Goal: Transaction & Acquisition: Obtain resource

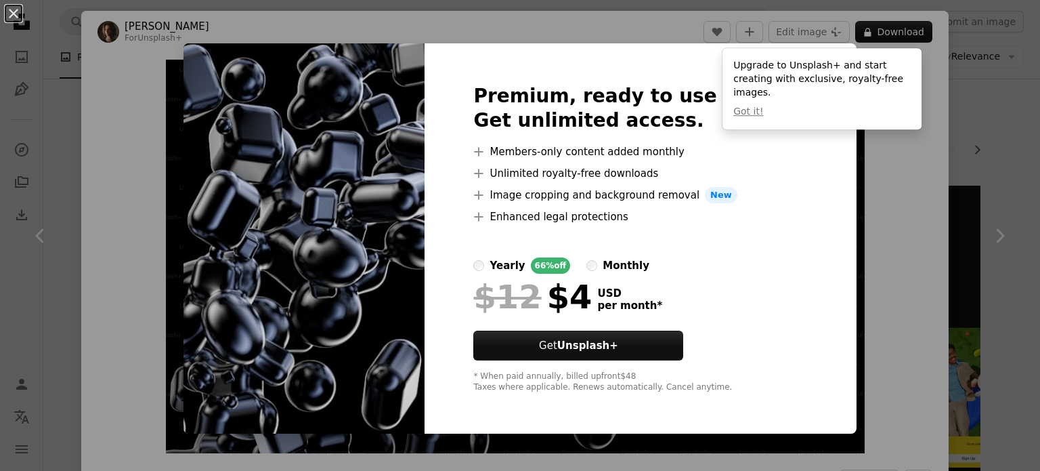
scroll to position [1166, 0]
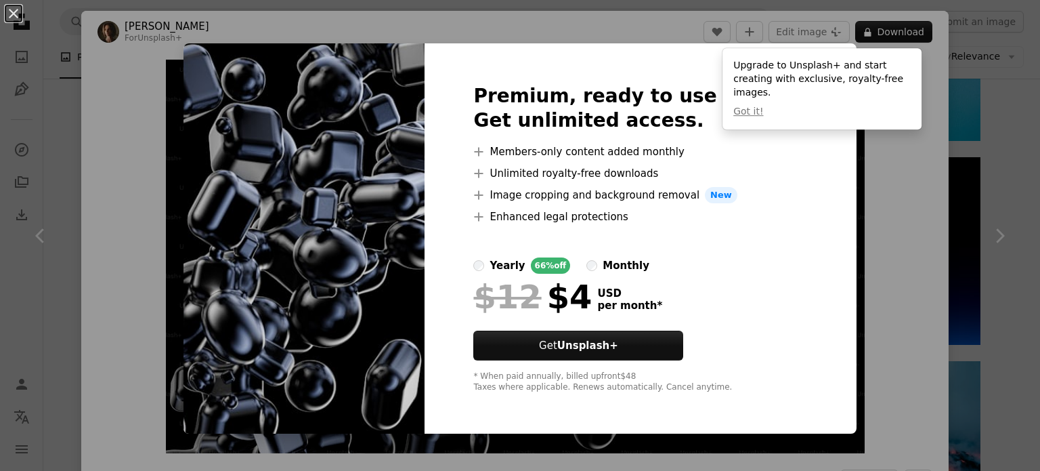
click at [925, 175] on div "An X shape Premium, ready to use images. Get unlimited access. A plus sign Memb…" at bounding box center [520, 235] width 1040 height 471
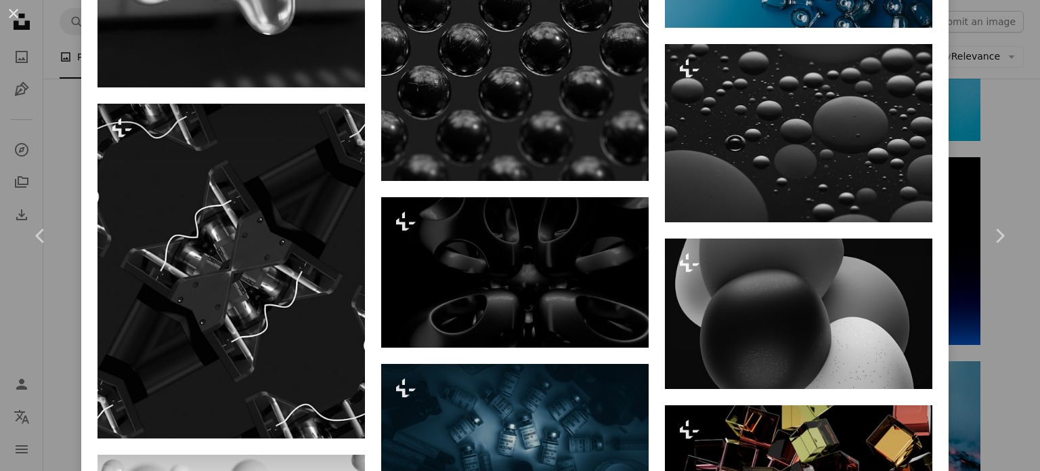
scroll to position [3406, 0]
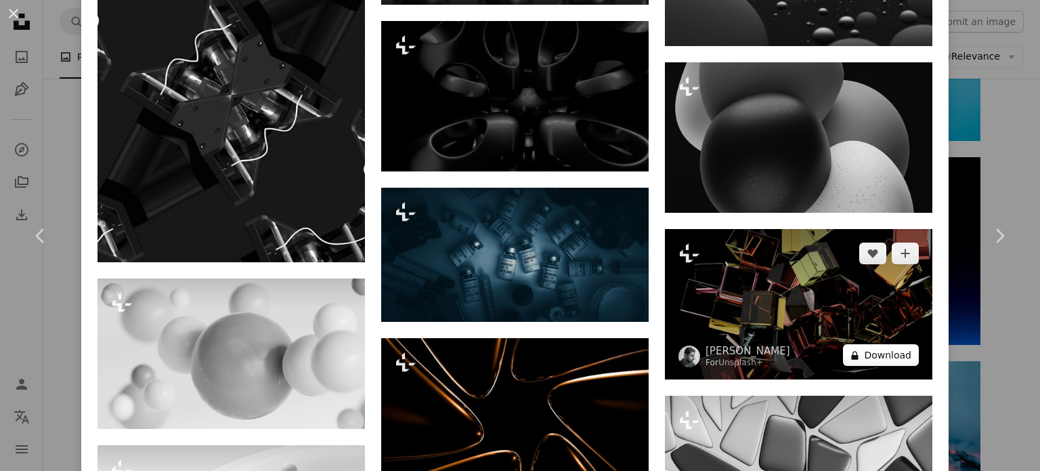
click at [861, 344] on button "A lock Download" at bounding box center [881, 355] width 76 height 22
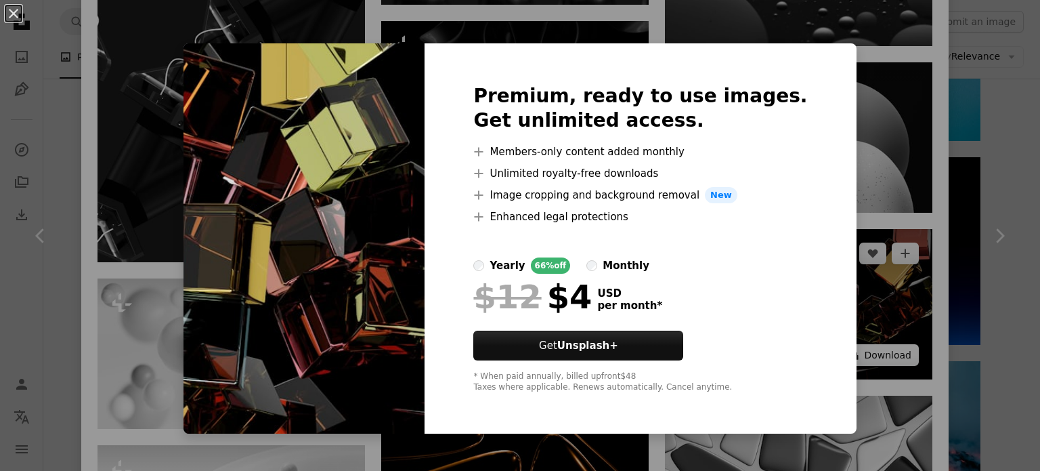
click at [861, 328] on div "An X shape Premium, ready to use images. Get unlimited access. A plus sign Memb…" at bounding box center [520, 235] width 1040 height 471
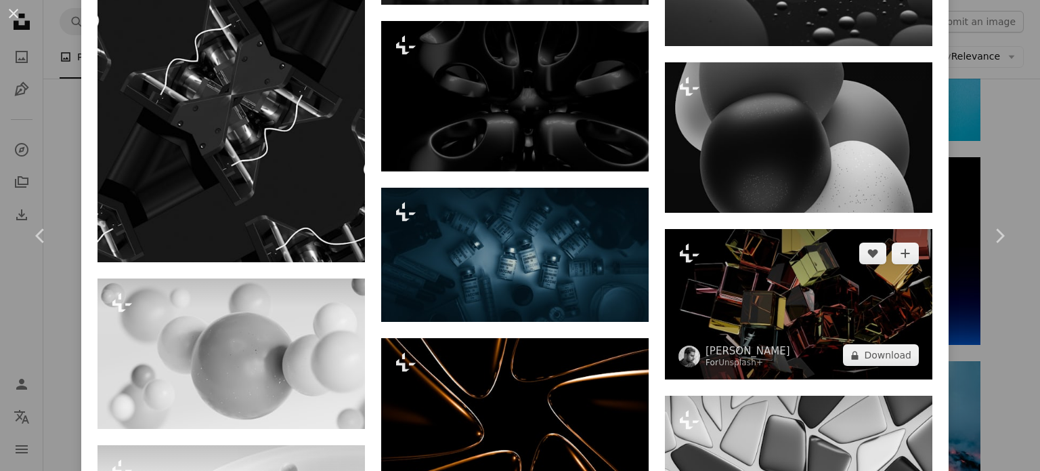
click at [784, 229] on img at bounding box center [799, 304] width 268 height 150
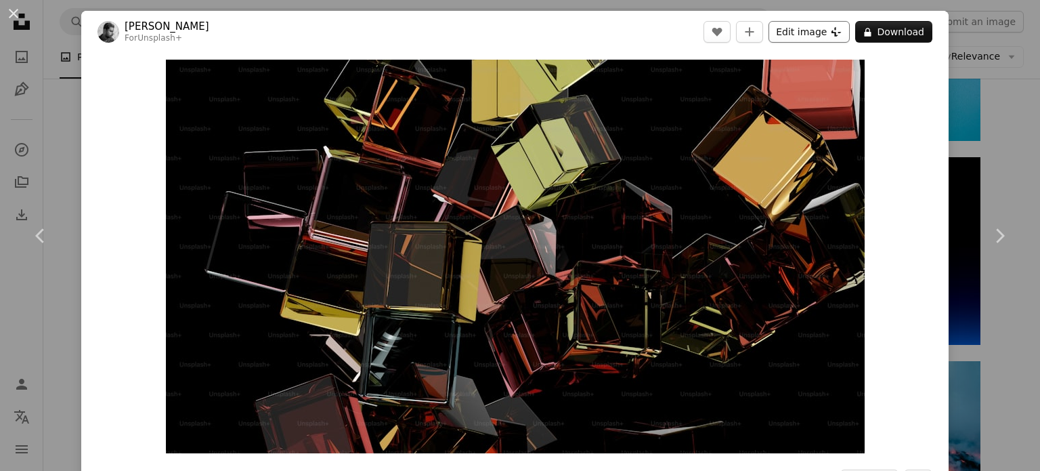
click at [789, 30] on button "Edit image Plus sign for Unsplash+" at bounding box center [809, 32] width 81 height 22
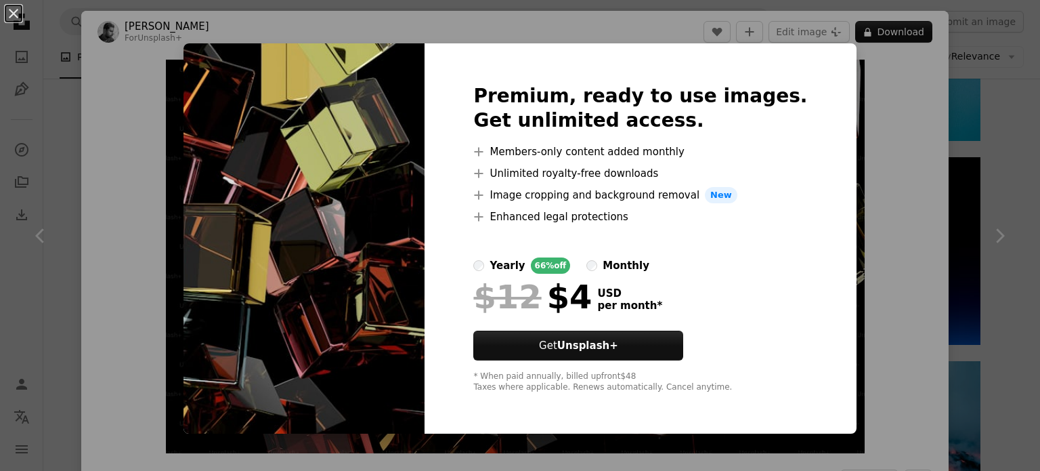
click at [907, 136] on div "An X shape Premium, ready to use images. Get unlimited access. A plus sign Memb…" at bounding box center [520, 235] width 1040 height 471
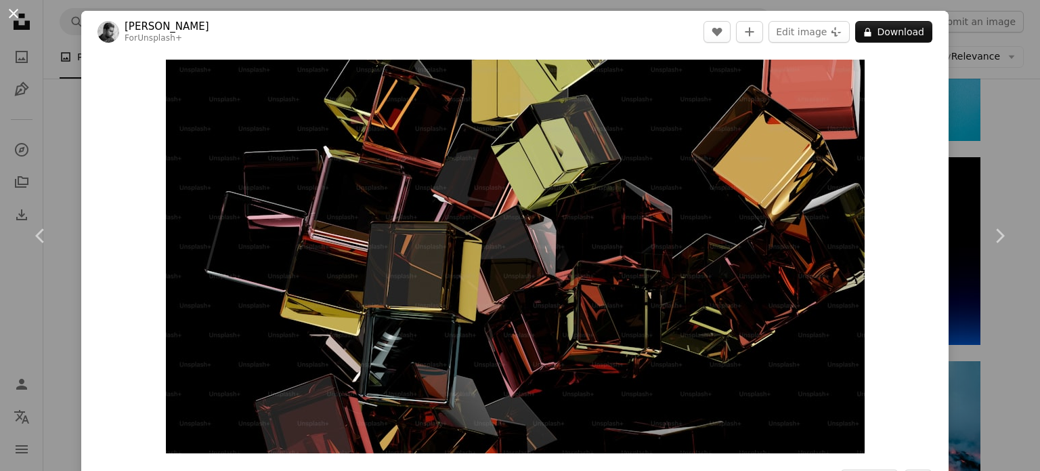
click at [17, 16] on button "An X shape" at bounding box center [13, 13] width 16 height 16
